Goal: Task Accomplishment & Management: Complete application form

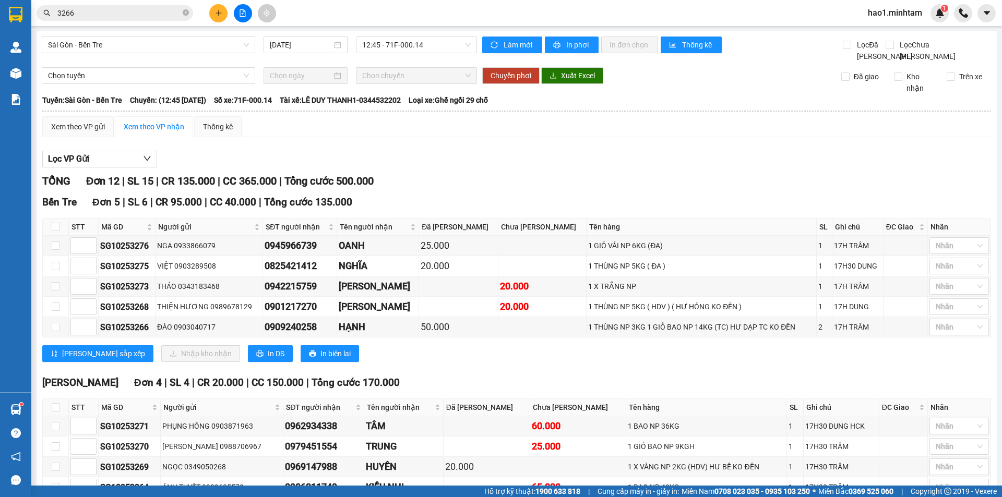
click at [221, 22] on button at bounding box center [218, 13] width 18 height 18
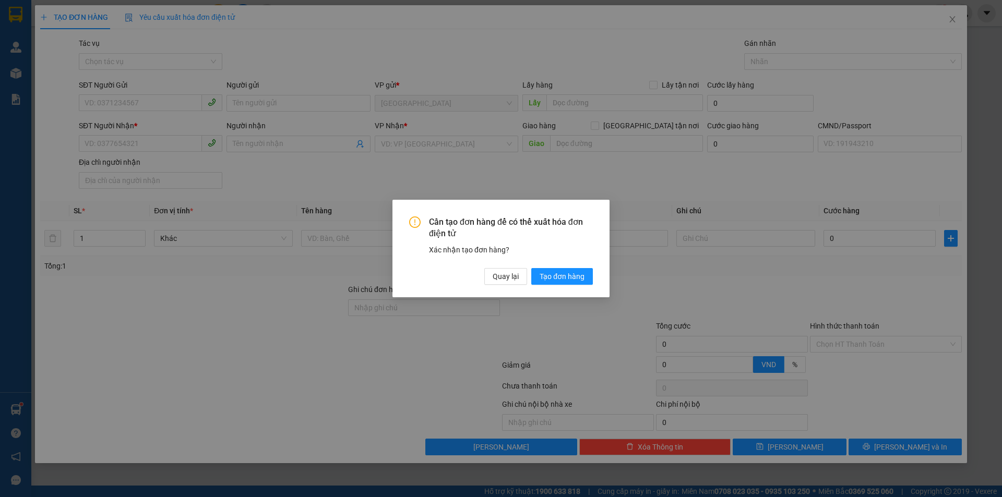
click at [328, 237] on div "Cần tạo đơn hàng để có thể xuất hóa đơn điện tử Xác nhận tạo đơn hàng? Quay lại…" at bounding box center [501, 248] width 1002 height 497
click at [513, 281] on span "Quay lại" at bounding box center [506, 276] width 26 height 11
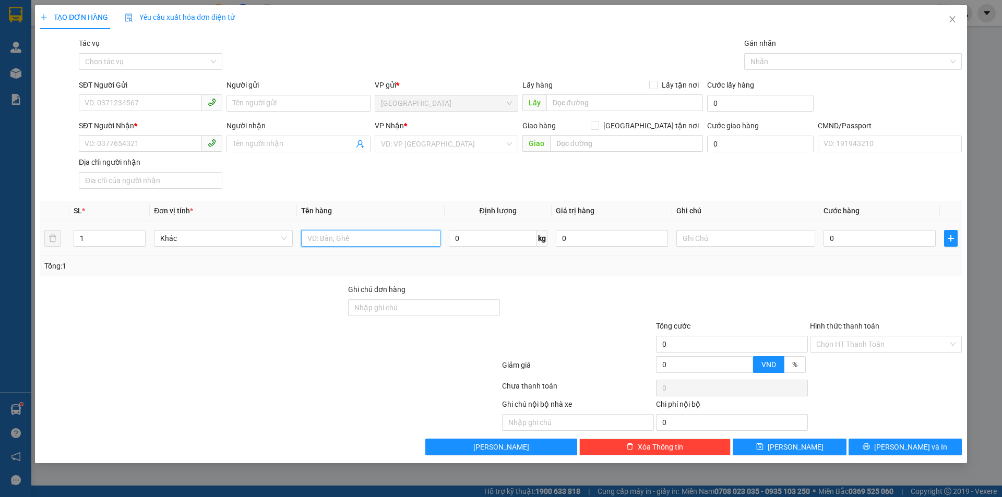
click at [310, 239] on input "text" at bounding box center [370, 238] width 139 height 17
type input "1 GB NP 12KG ( T.C )"
drag, startPoint x: 90, startPoint y: 110, endPoint x: 195, endPoint y: 97, distance: 105.7
click at [92, 109] on input "SĐT Người Gửi" at bounding box center [140, 102] width 123 height 17
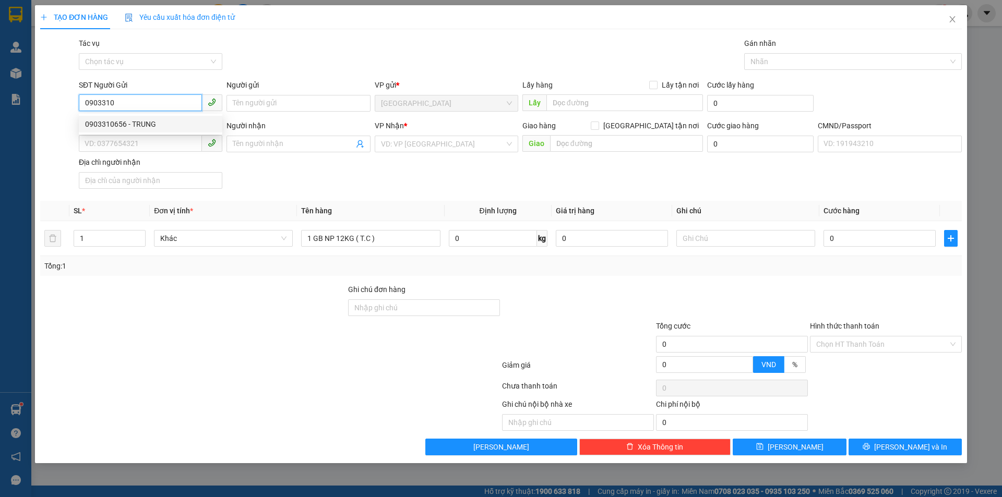
click at [159, 122] on div "0903310656 - TRUNG" at bounding box center [150, 123] width 131 height 11
type input "0903310656"
type input "TRUNG"
type input "0909450656"
type input "TRUNG"
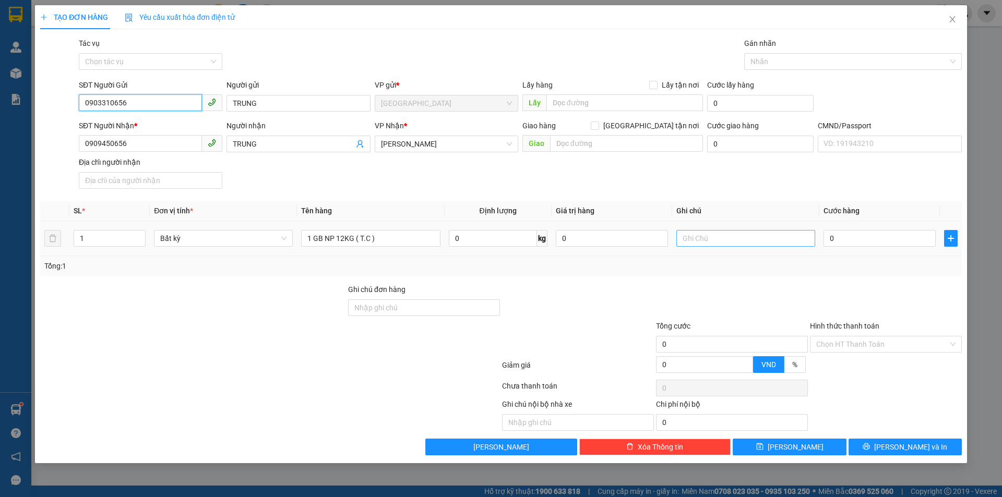
type input "0903310656"
click at [748, 240] on input "text" at bounding box center [745, 238] width 139 height 17
type input "KHG HẠO"
type input "3"
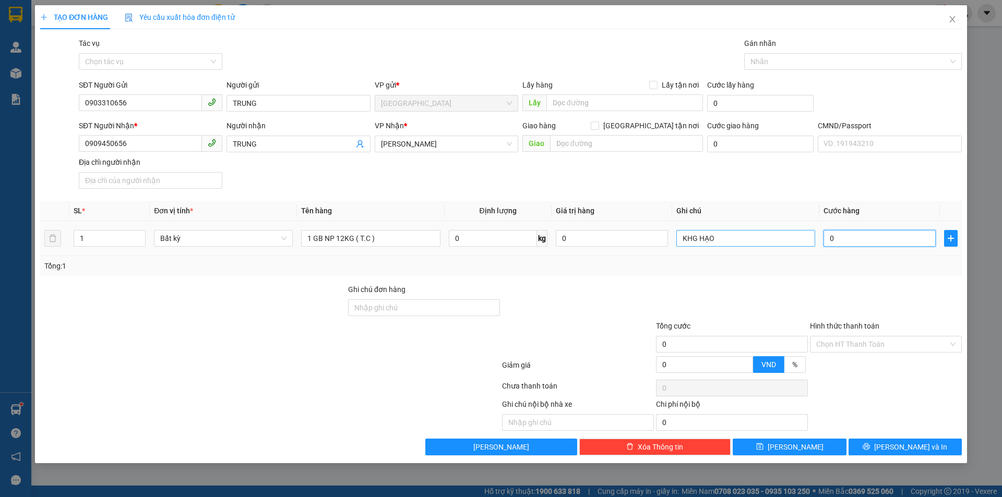
type input "3"
type input "30"
type input "30.000"
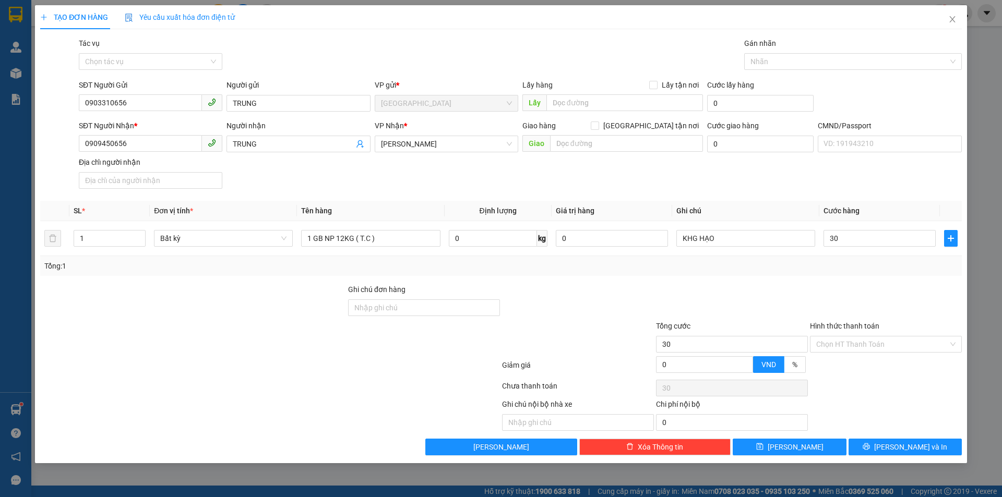
type input "30.000"
click at [811, 275] on div "Tổng: 1" at bounding box center [501, 266] width 922 height 20
click at [843, 346] on input "Hình thức thanh toán" at bounding box center [882, 345] width 132 height 16
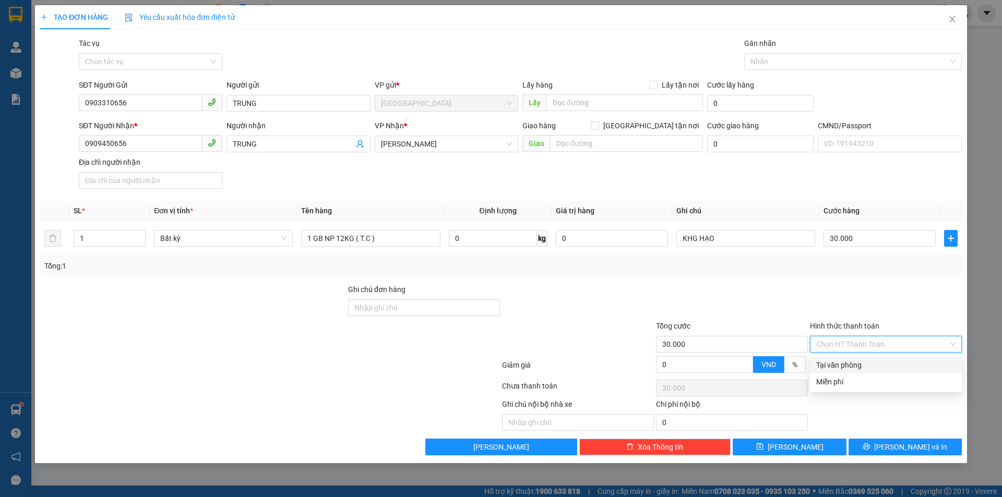
click at [844, 363] on div "Tại văn phòng" at bounding box center [885, 365] width 139 height 11
type input "0"
click at [870, 450] on icon "printer" at bounding box center [866, 447] width 7 height 7
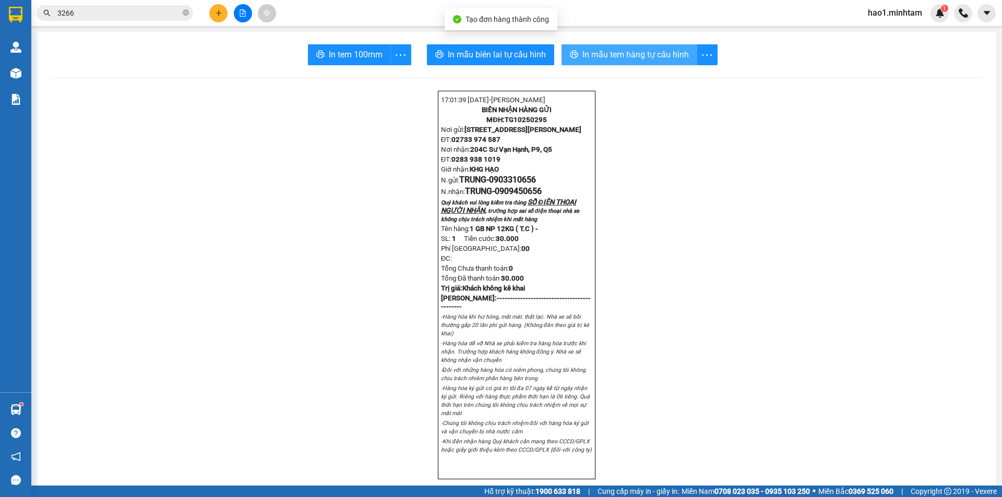
click at [648, 56] on span "In mẫu tem hàng tự cấu hình" at bounding box center [635, 54] width 106 height 13
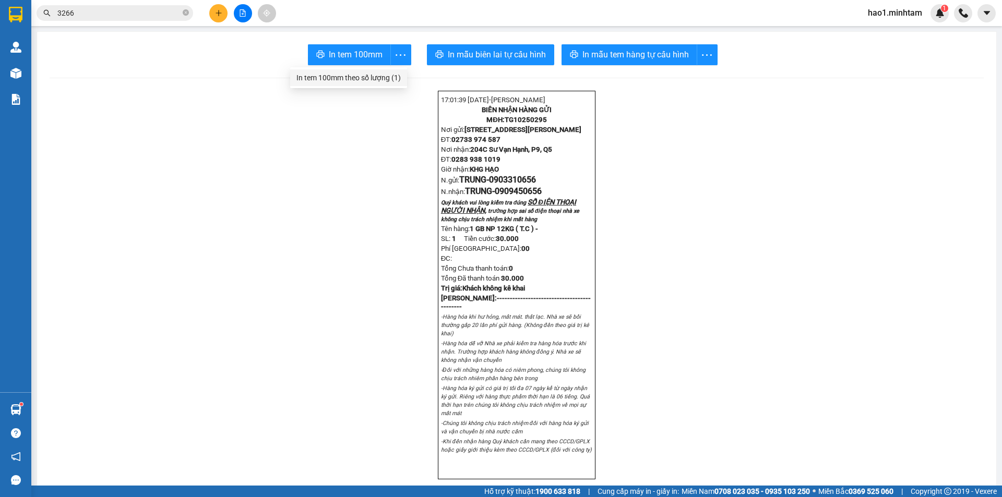
click at [365, 83] on div "In tem 100mm theo số lượng (1)" at bounding box center [348, 77] width 104 height 11
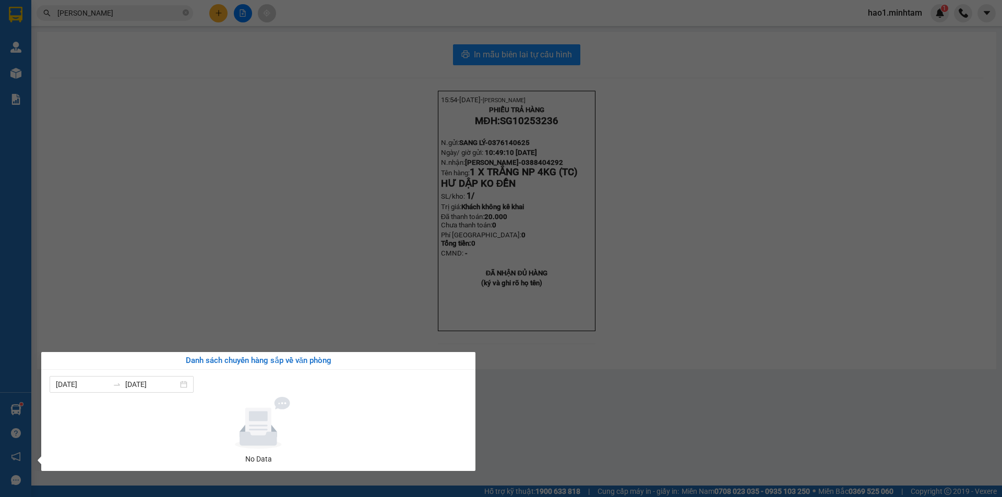
click at [117, 292] on section "Kết quả tìm kiếm ( 6 ) Bộ lọc Thuộc VP này Ngày tạo đơn gần nhất Mã ĐH Trạng th…" at bounding box center [501, 248] width 1002 height 497
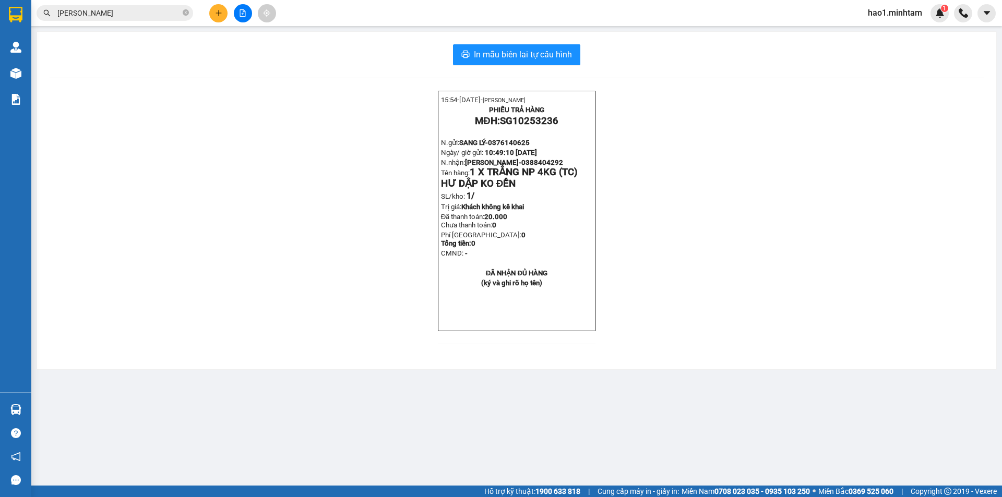
click at [129, 14] on input "KIM ANH" at bounding box center [118, 12] width 123 height 11
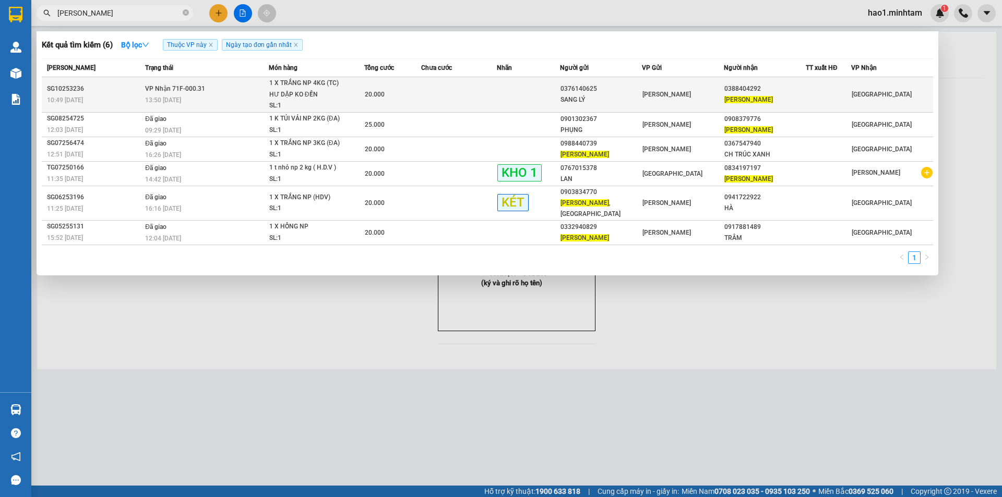
click at [237, 93] on td "VP Nhận 71F-000.31 13:50 - 12/10" at bounding box center [205, 94] width 126 height 35
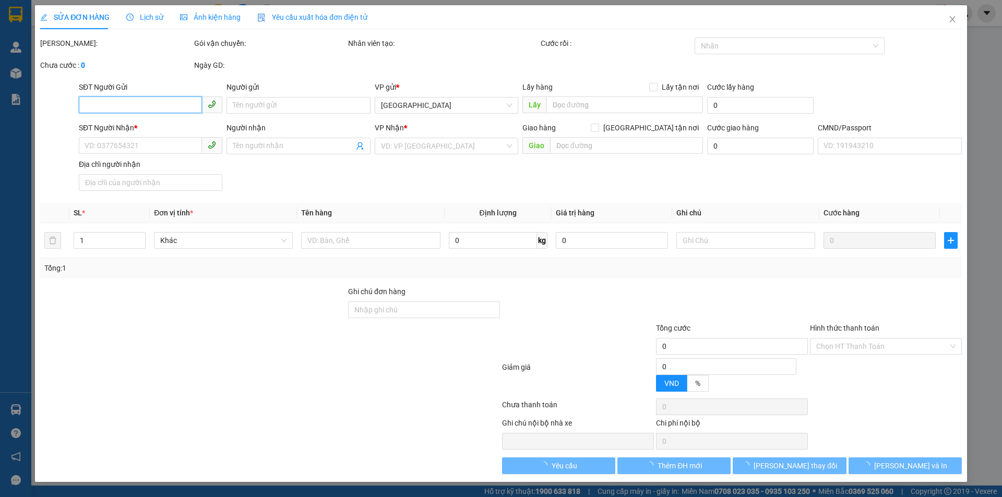
type input "0376140625"
type input "SANG LÝ"
type input "0388404292"
type input "KIM ANH"
type input "20.000"
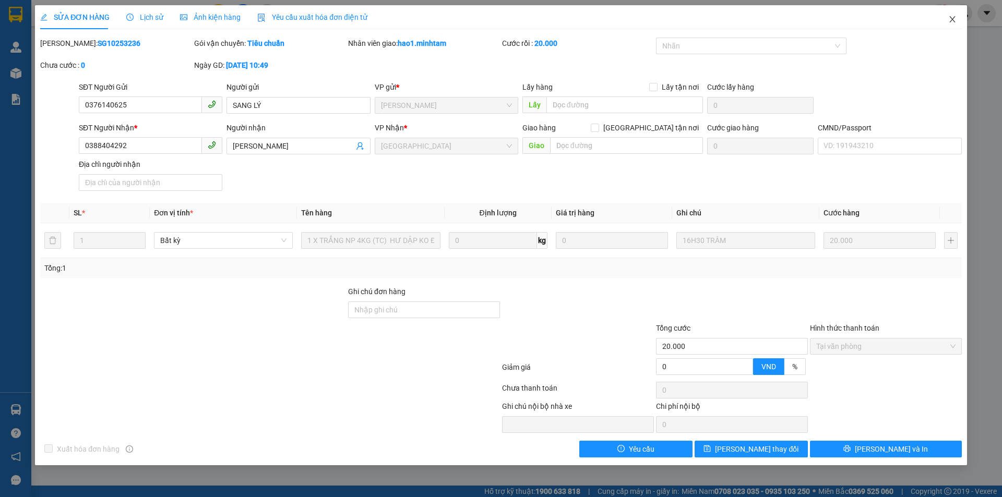
click at [950, 24] on span "Close" at bounding box center [952, 19] width 29 height 29
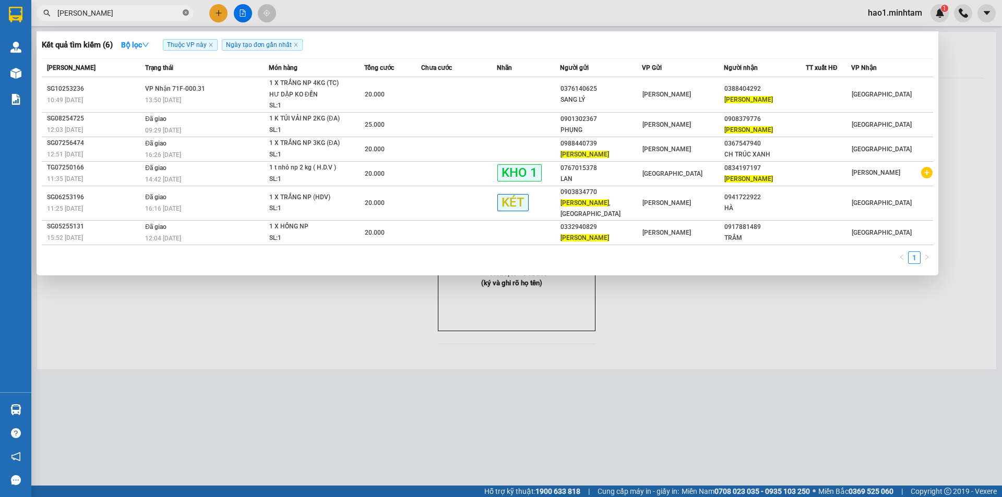
click at [188, 15] on icon "close-circle" at bounding box center [186, 12] width 6 height 6
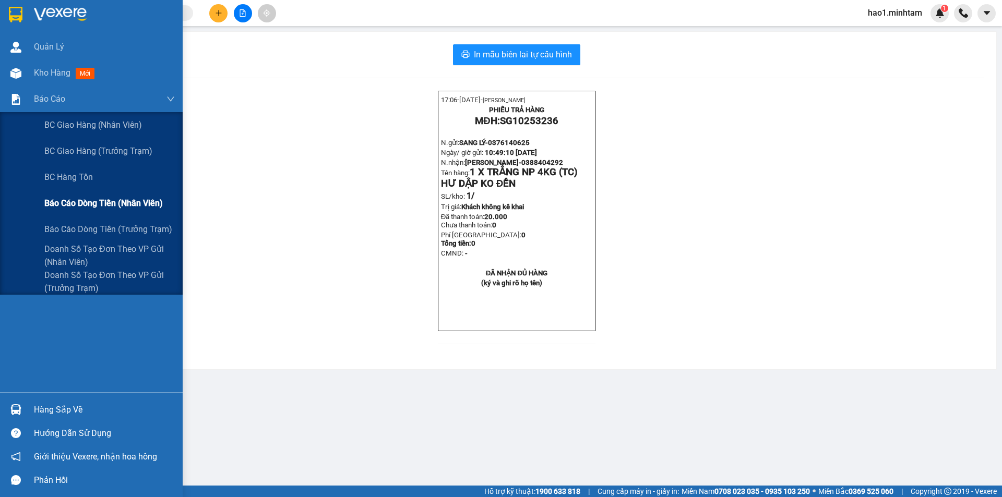
click at [96, 204] on span "Báo cáo dòng tiền (nhân viên)" at bounding box center [103, 203] width 118 height 13
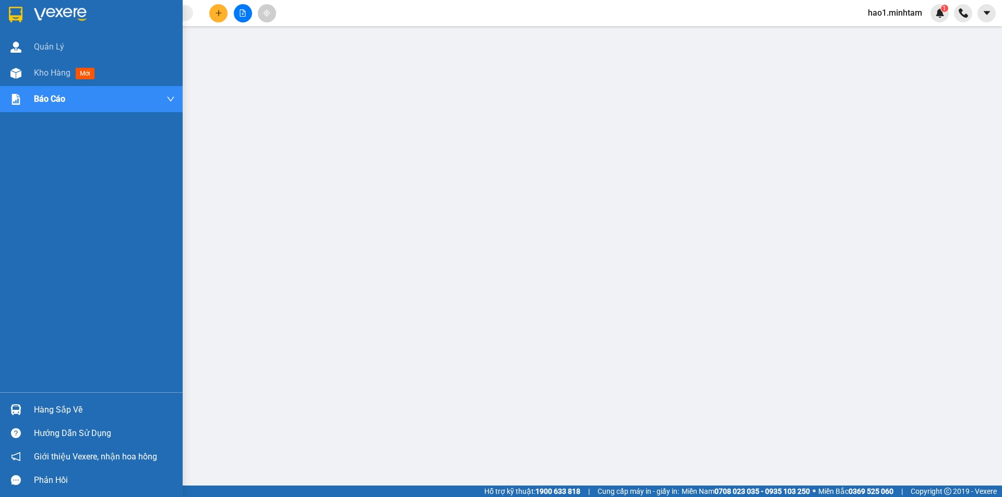
click at [16, 10] on img at bounding box center [16, 15] width 14 height 16
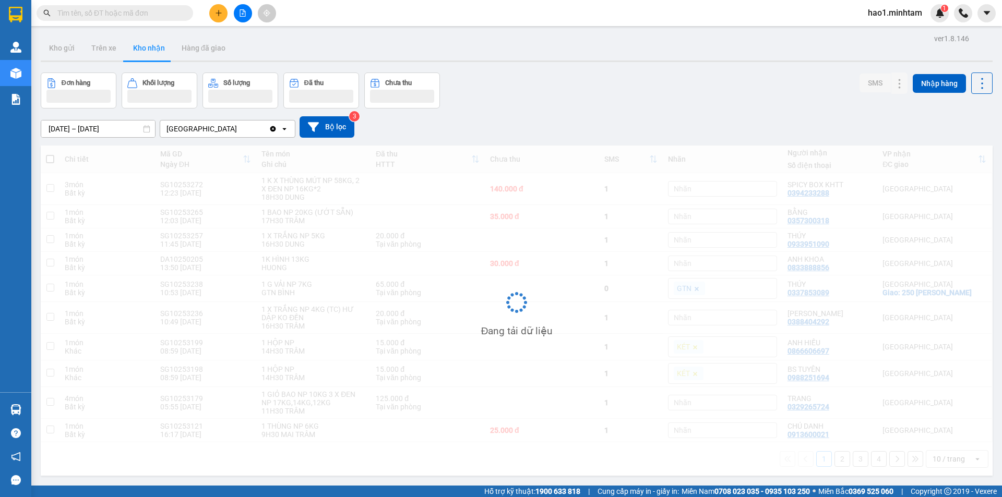
click at [376, 3] on div "Kết quả tìm kiếm ( 6 ) Bộ lọc Thuộc VP này Ngày tạo đơn gần nhất Mã ĐH Trạng th…" at bounding box center [501, 13] width 1002 height 26
